Goal: Information Seeking & Learning: Learn about a topic

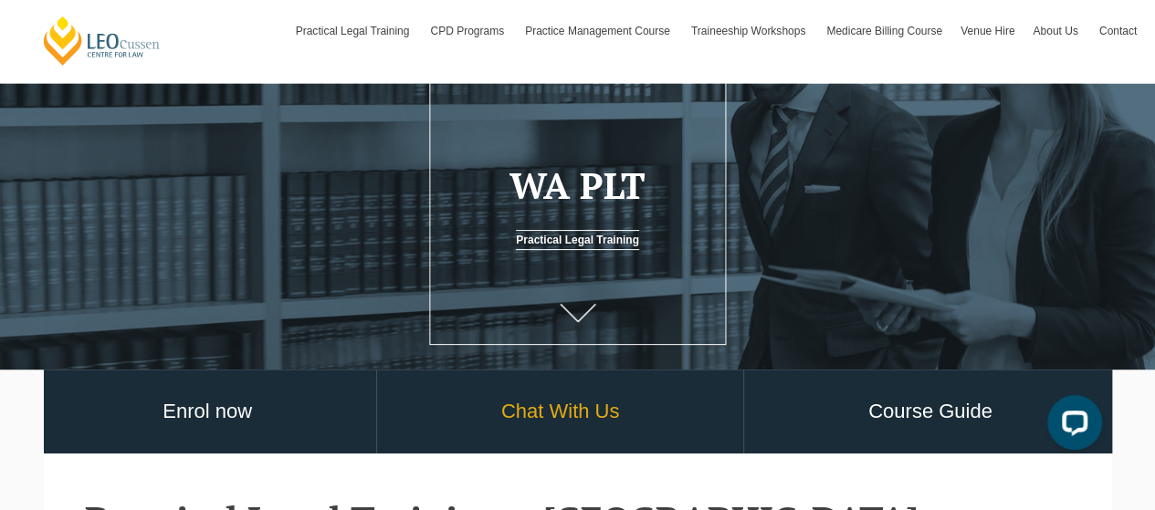
scroll to position [183, 0]
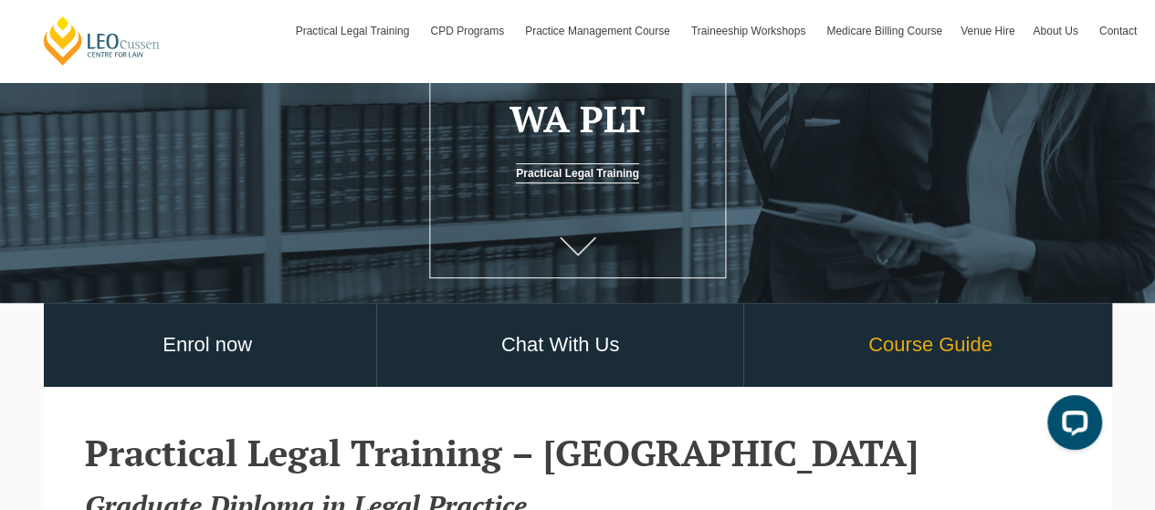
click at [912, 357] on link "Course Guide" at bounding box center [930, 345] width 372 height 85
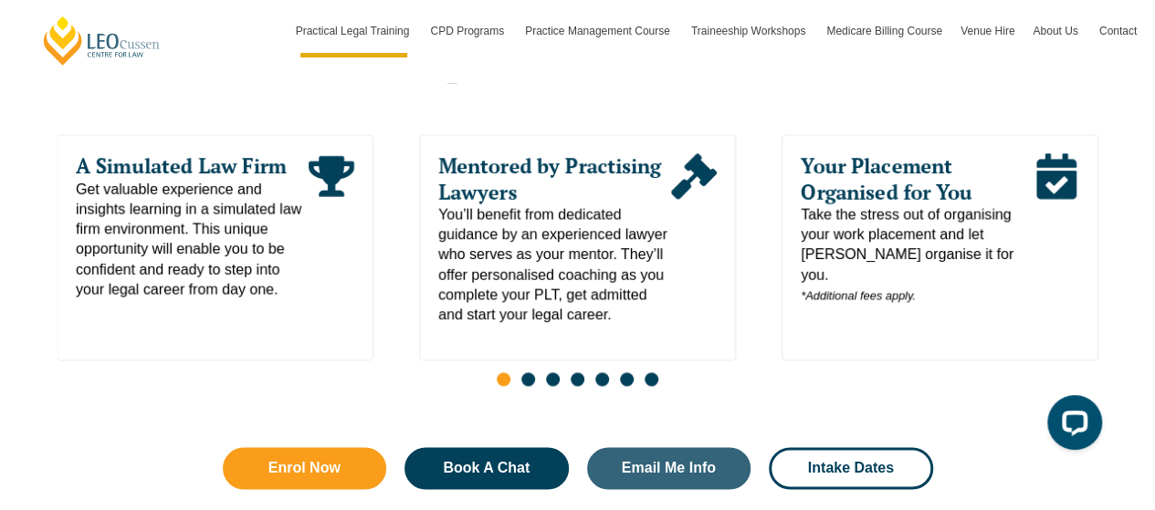
click at [527, 372] on span "Go to slide 2" at bounding box center [528, 379] width 14 height 14
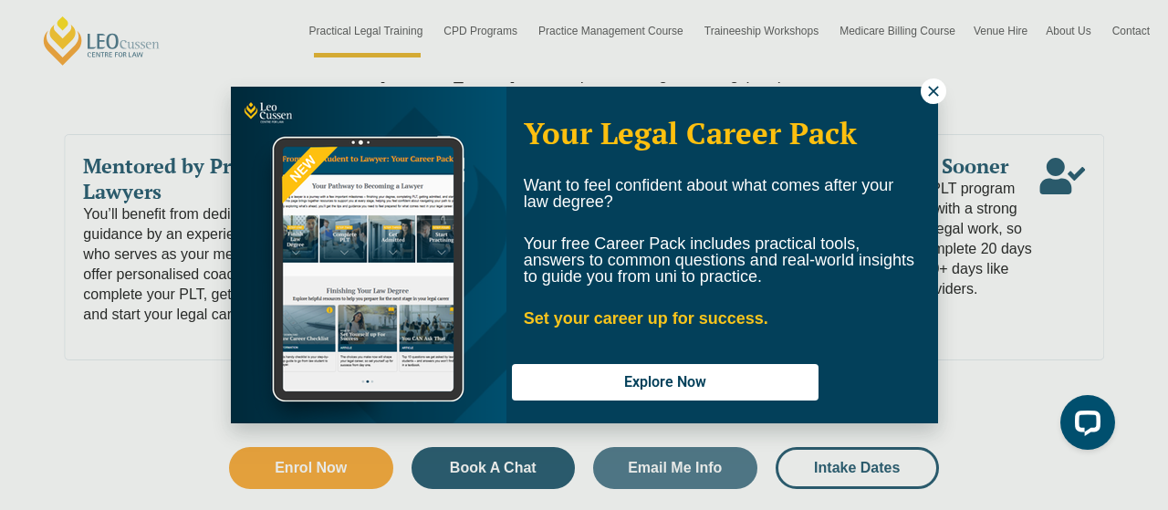
click at [930, 96] on icon at bounding box center [934, 91] width 16 height 16
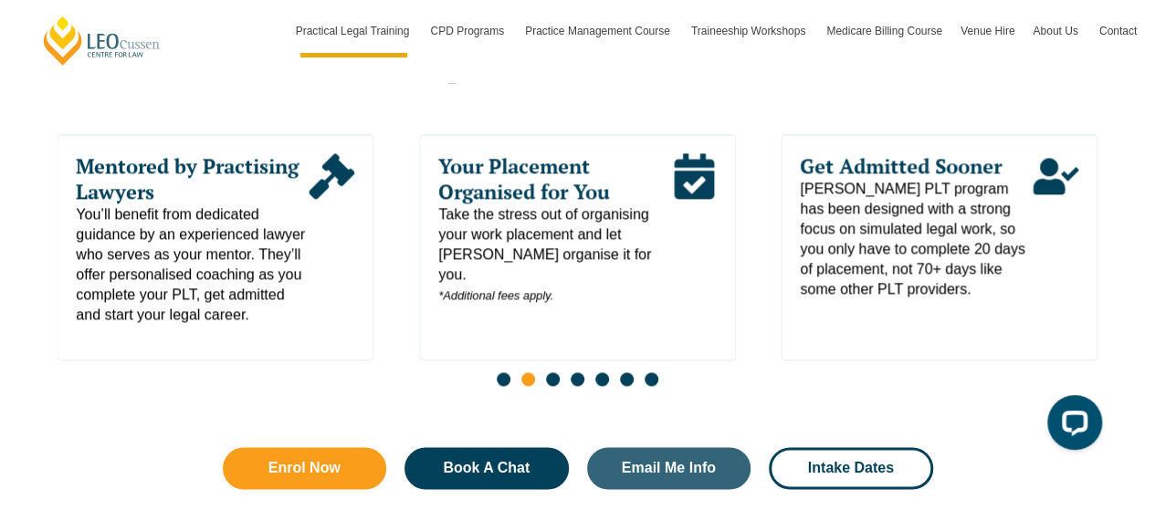
click at [555, 372] on span "Go to slide 3" at bounding box center [553, 379] width 14 height 14
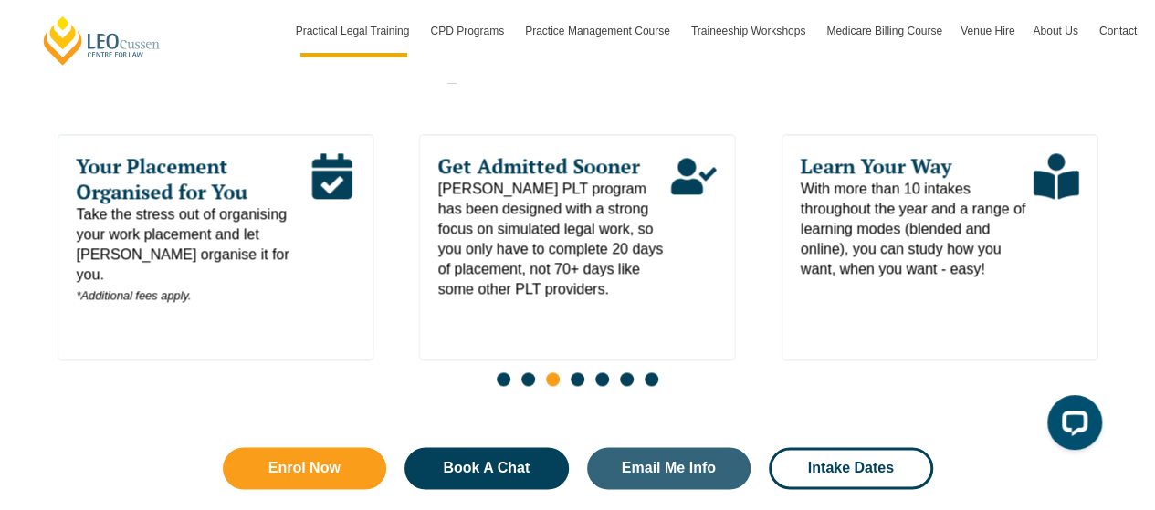
click at [577, 372] on span "Go to slide 4" at bounding box center [578, 379] width 14 height 14
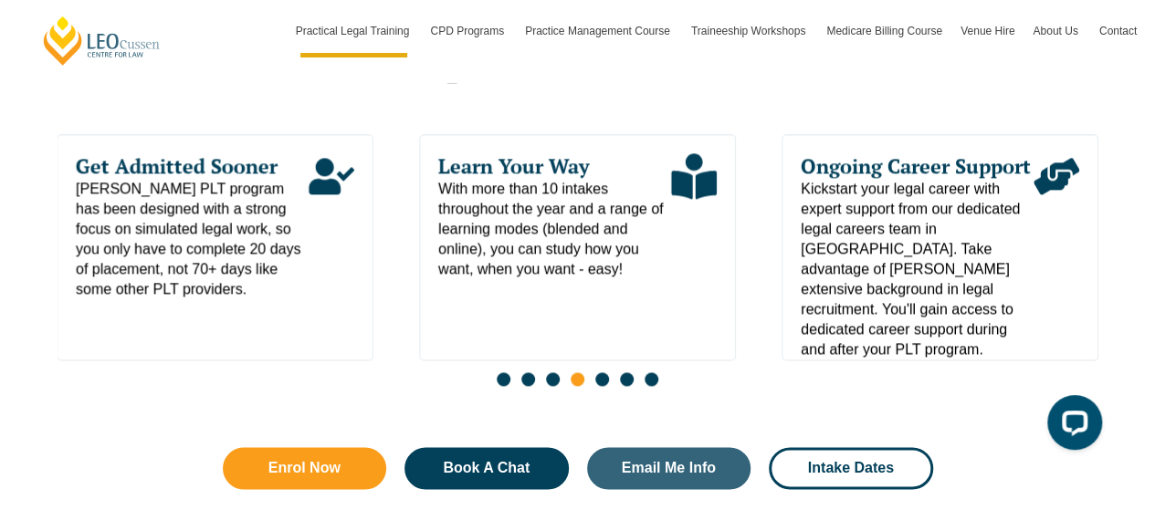
click at [602, 372] on span "Go to slide 5" at bounding box center [602, 379] width 14 height 14
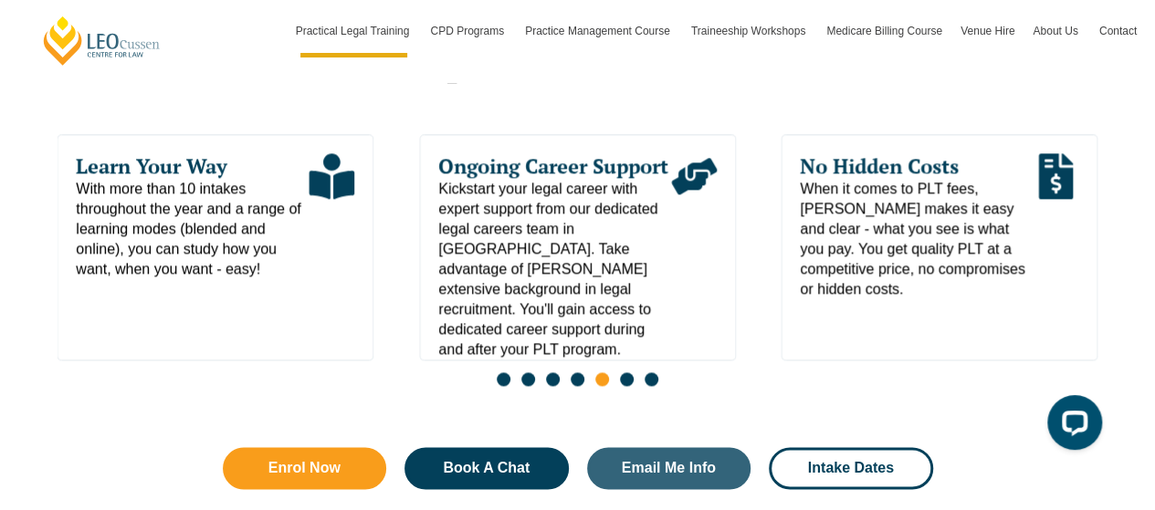
click at [632, 371] on div "Slides" at bounding box center [578, 381] width 1041 height 21
click at [628, 372] on span "Go to slide 6" at bounding box center [627, 379] width 14 height 14
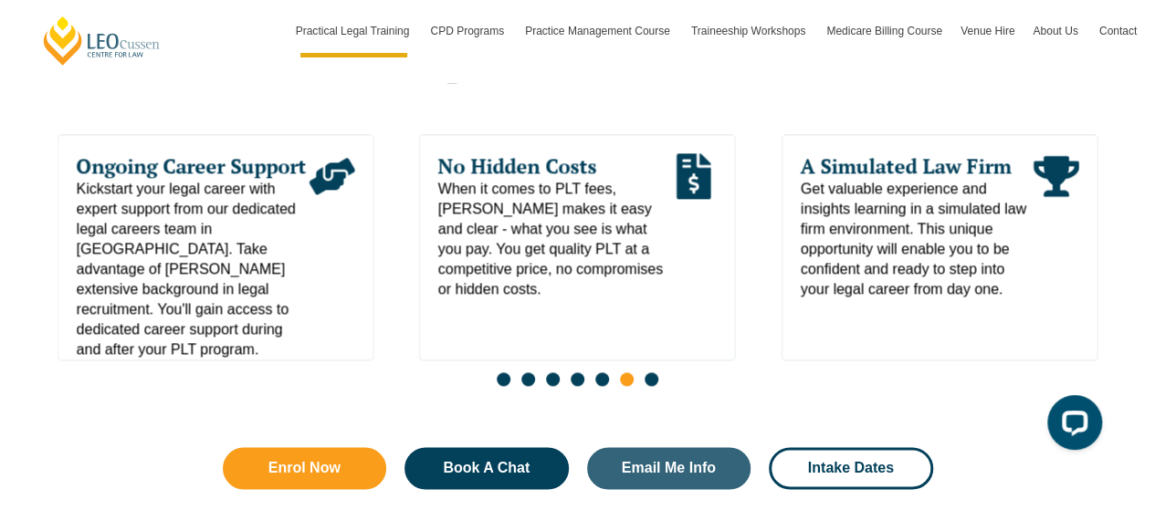
click at [652, 372] on span "Go to slide 7" at bounding box center [651, 379] width 14 height 14
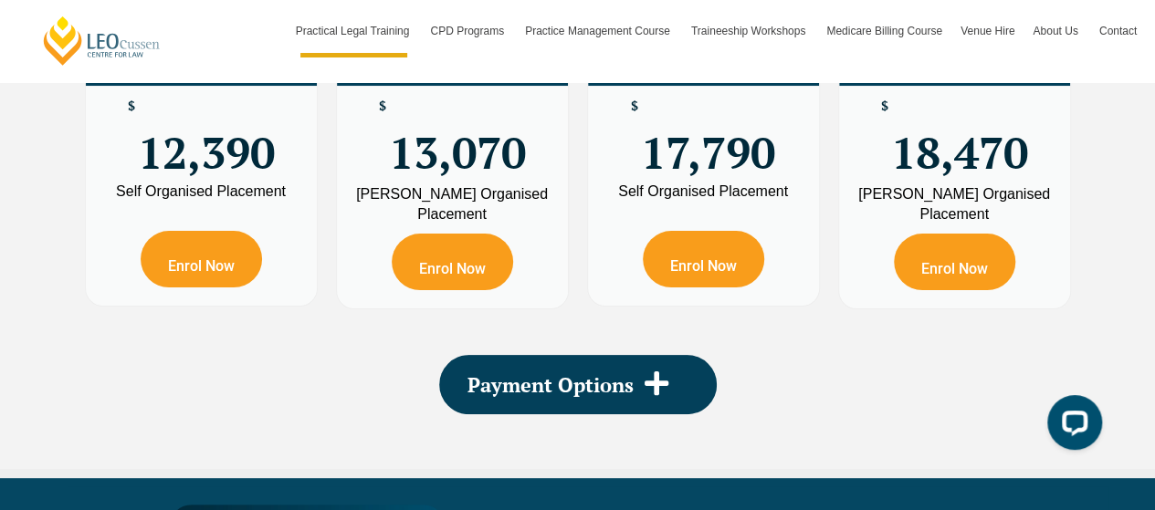
scroll to position [3469, 0]
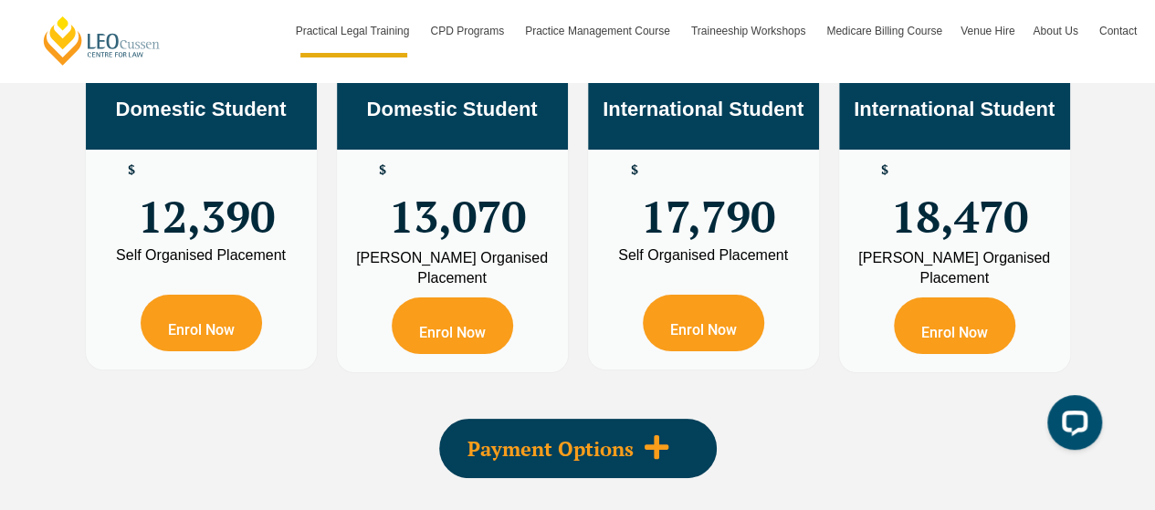
click at [650, 434] on icon at bounding box center [656, 447] width 27 height 27
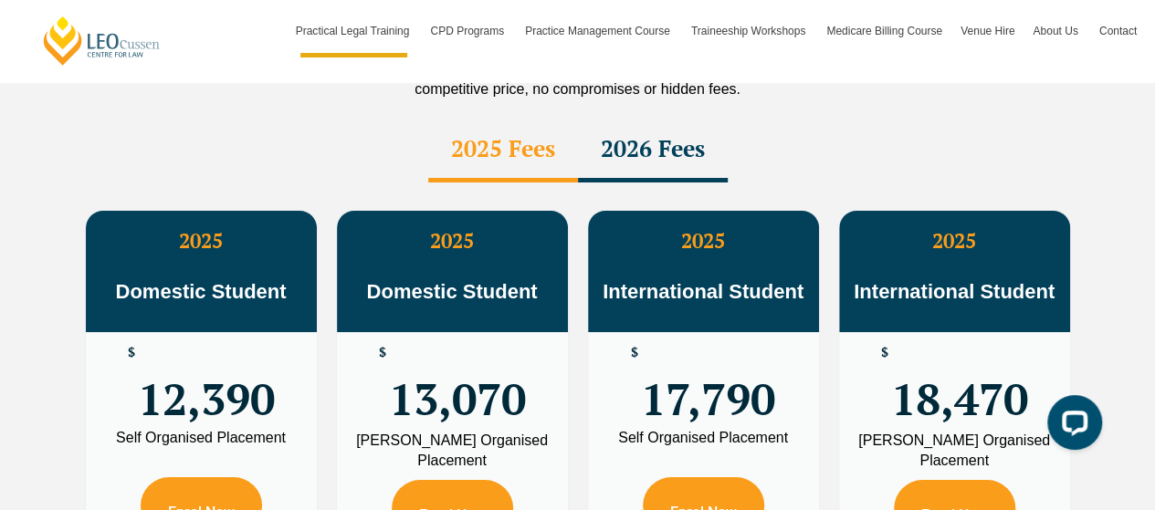
scroll to position [3013, 0]
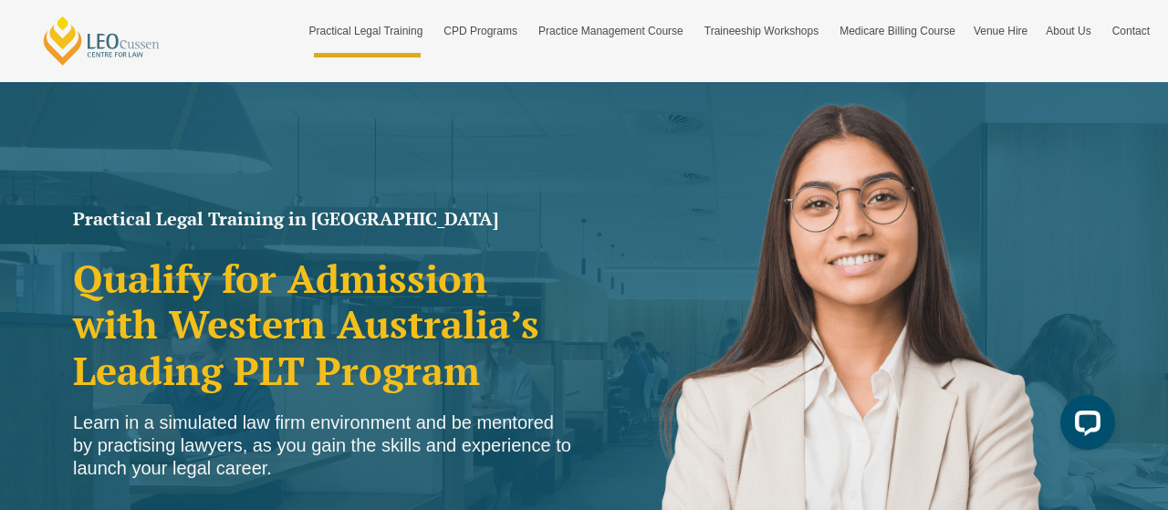
scroll to position [1163, 0]
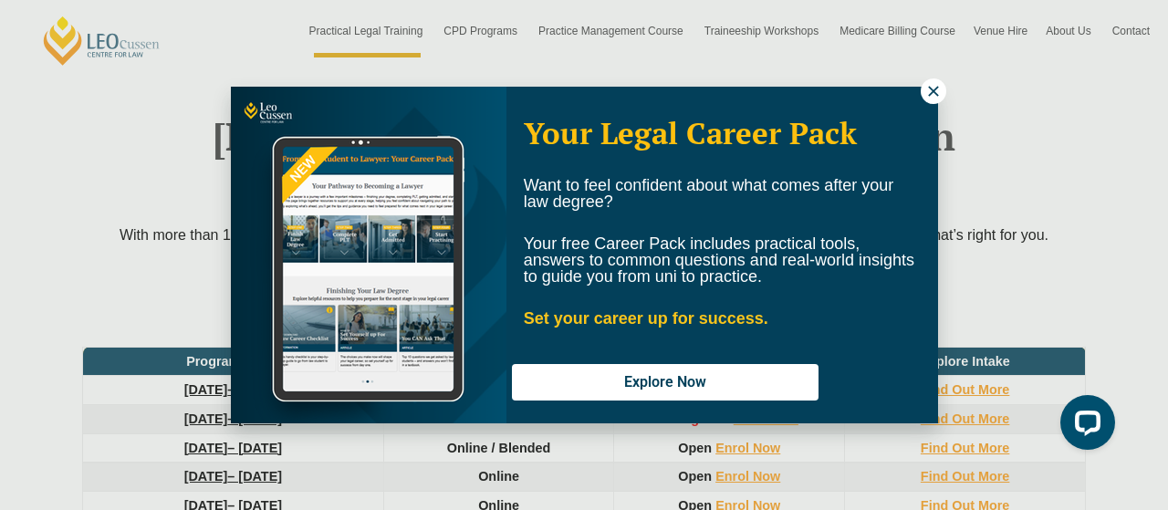
click at [942, 87] on button at bounding box center [934, 92] width 26 height 26
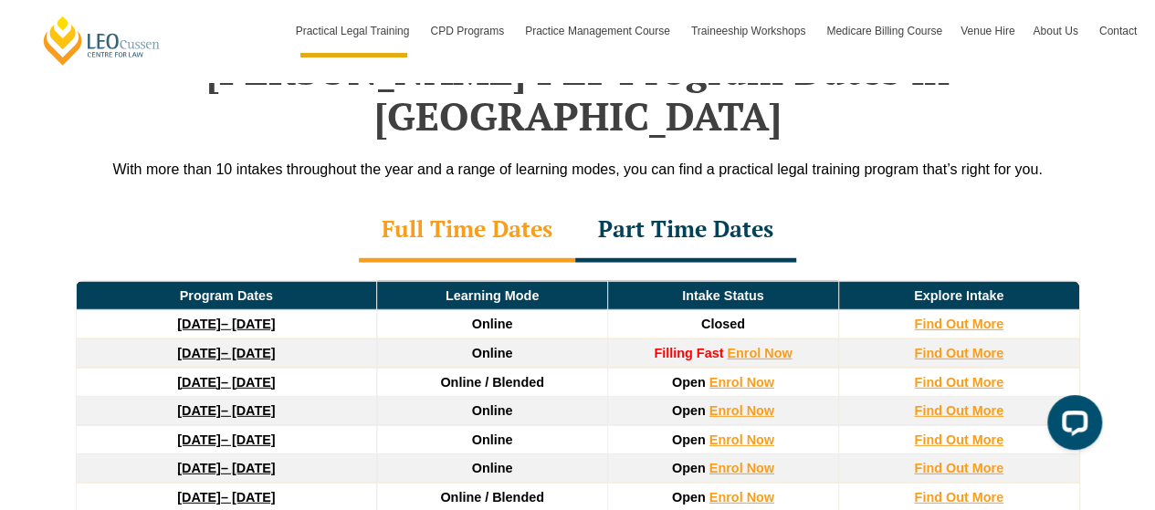
scroll to position [2447, 0]
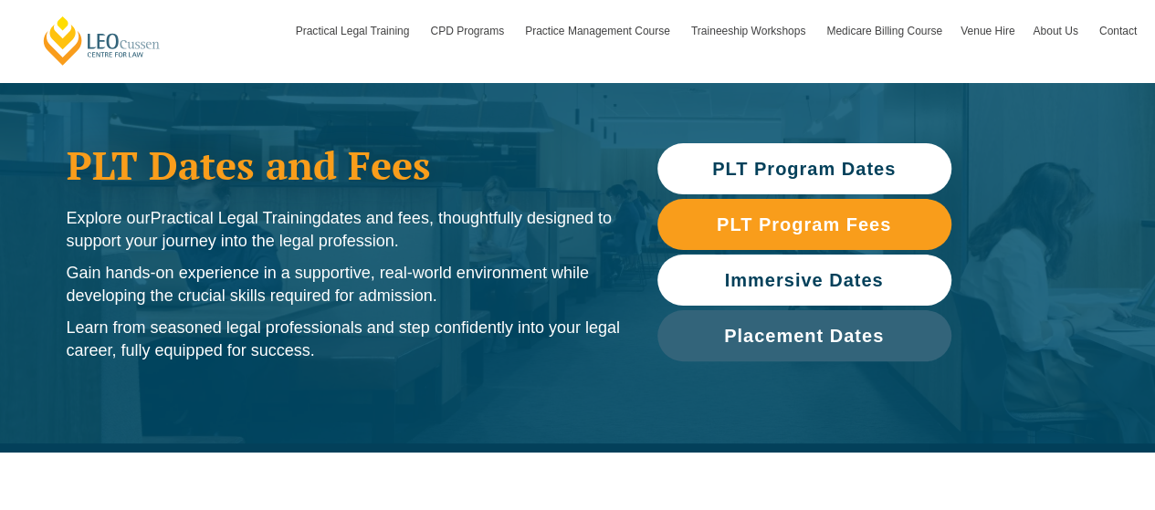
scroll to position [183, 0]
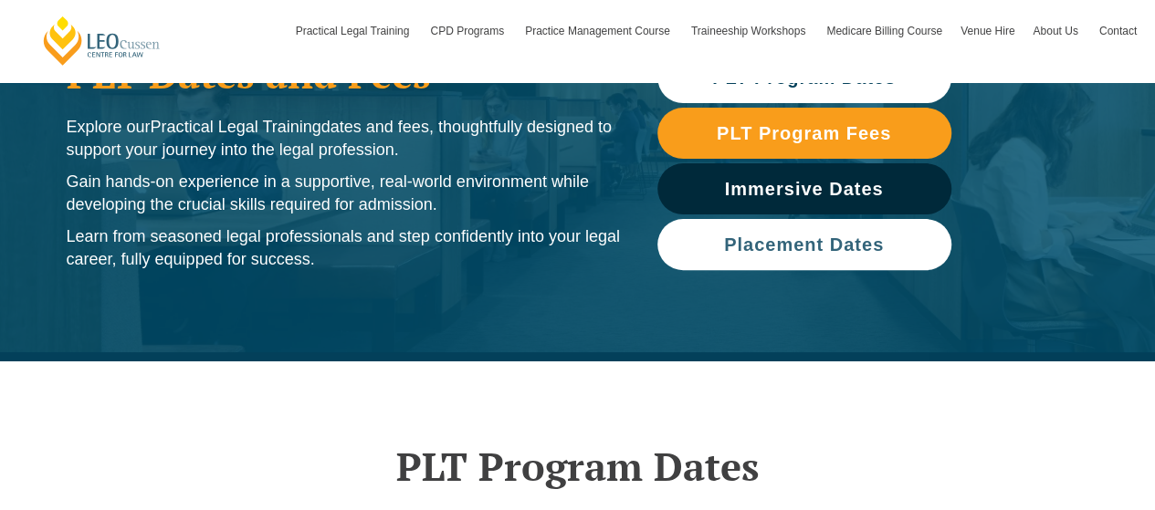
click at [885, 267] on link "Placement Dates" at bounding box center [804, 244] width 294 height 51
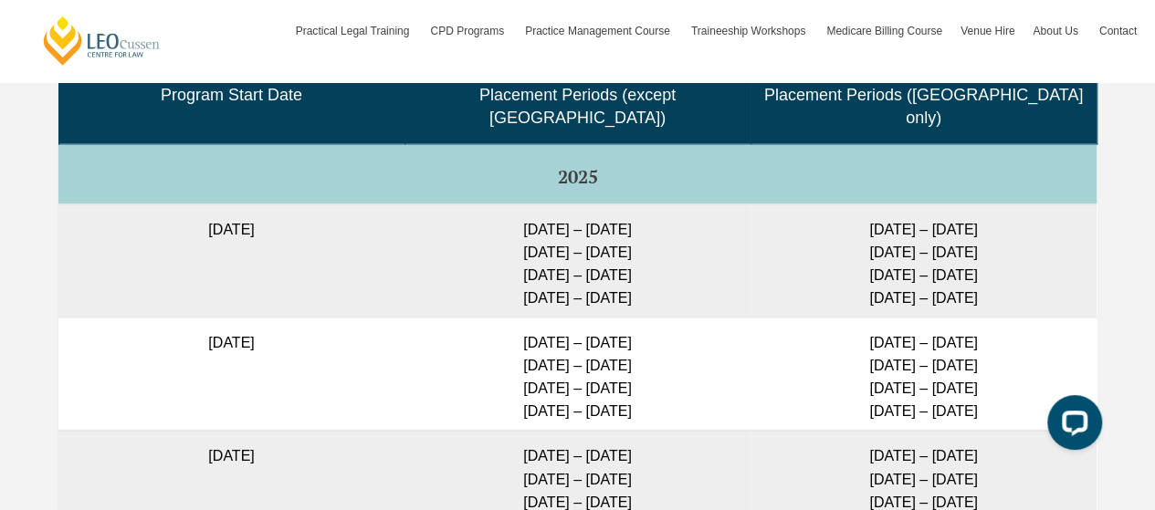
scroll to position [4739, 0]
